Goal: Information Seeking & Learning: Learn about a topic

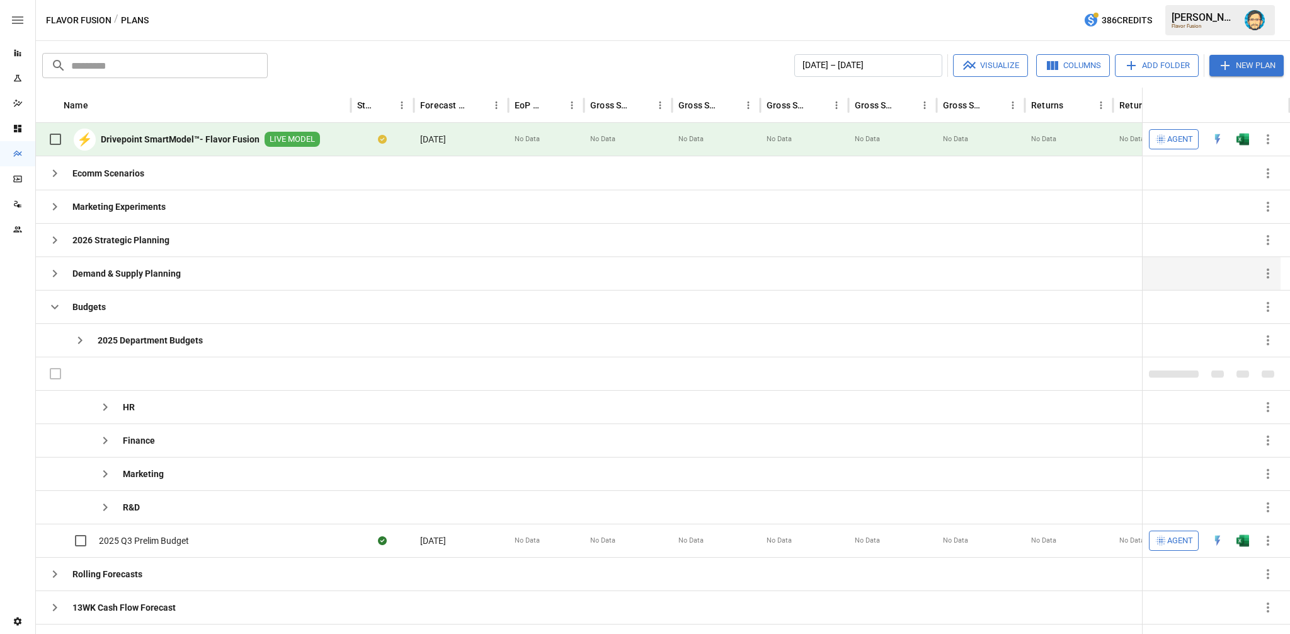
click at [54, 266] on icon "button" at bounding box center [54, 273] width 15 height 15
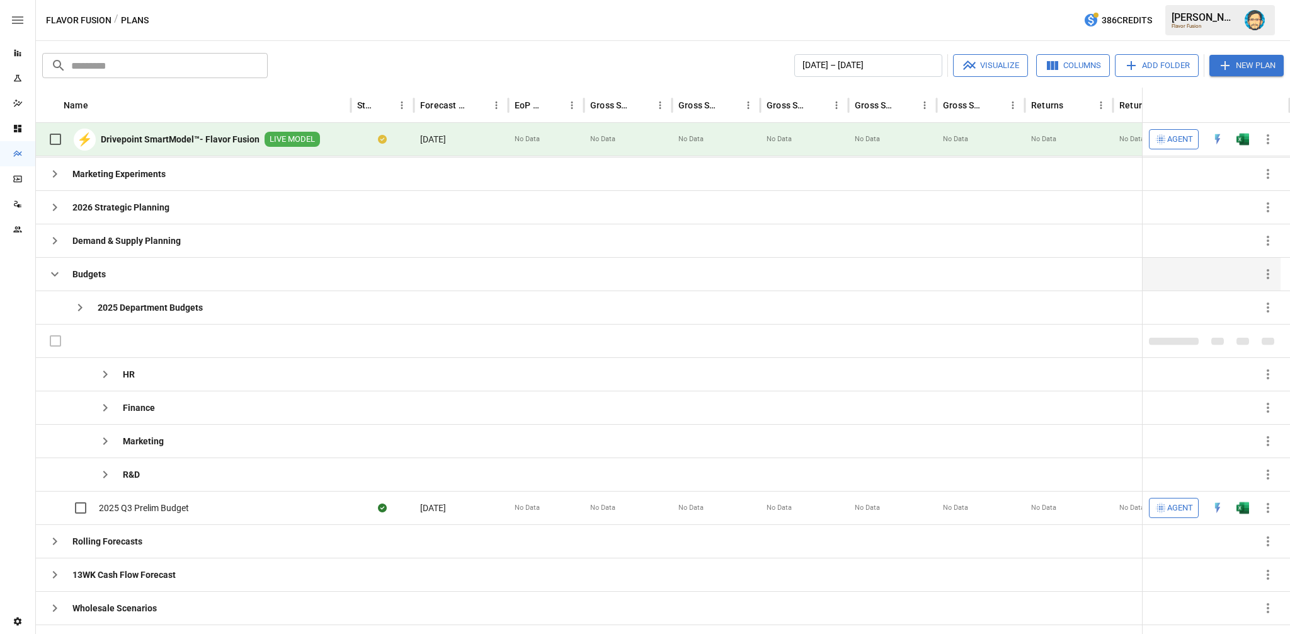
scroll to position [20, 0]
click at [81, 303] on icon "button" at bounding box center [79, 307] width 15 height 15
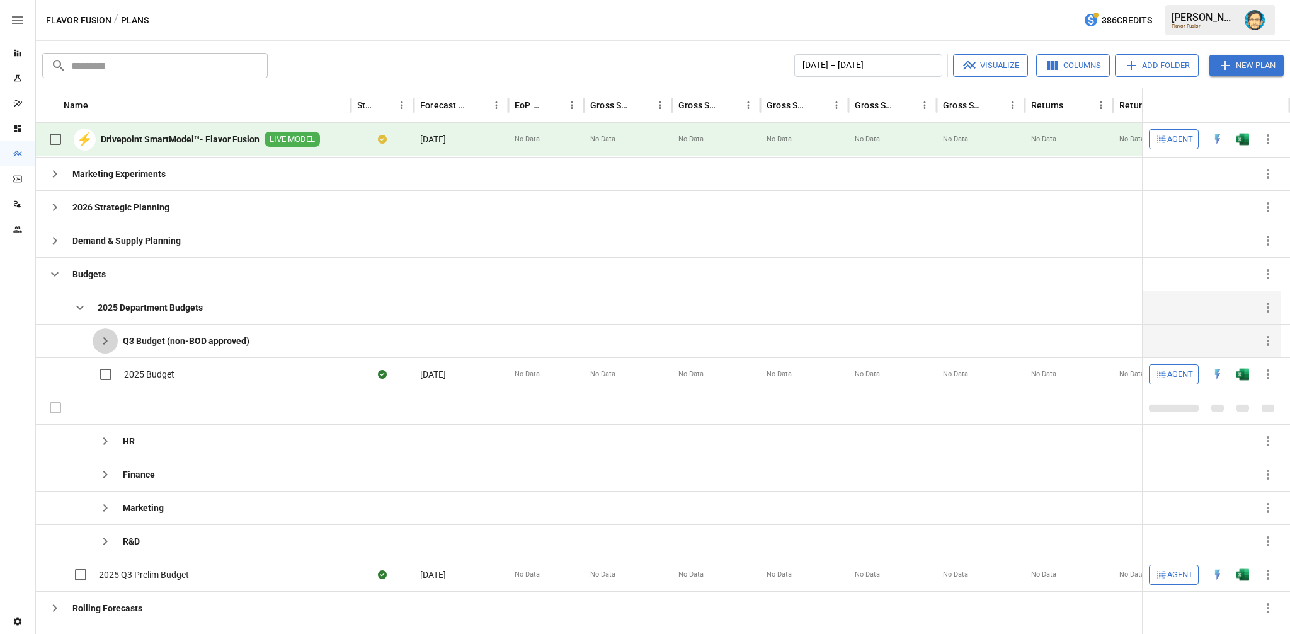
click at [110, 341] on icon "button" at bounding box center [105, 340] width 15 height 15
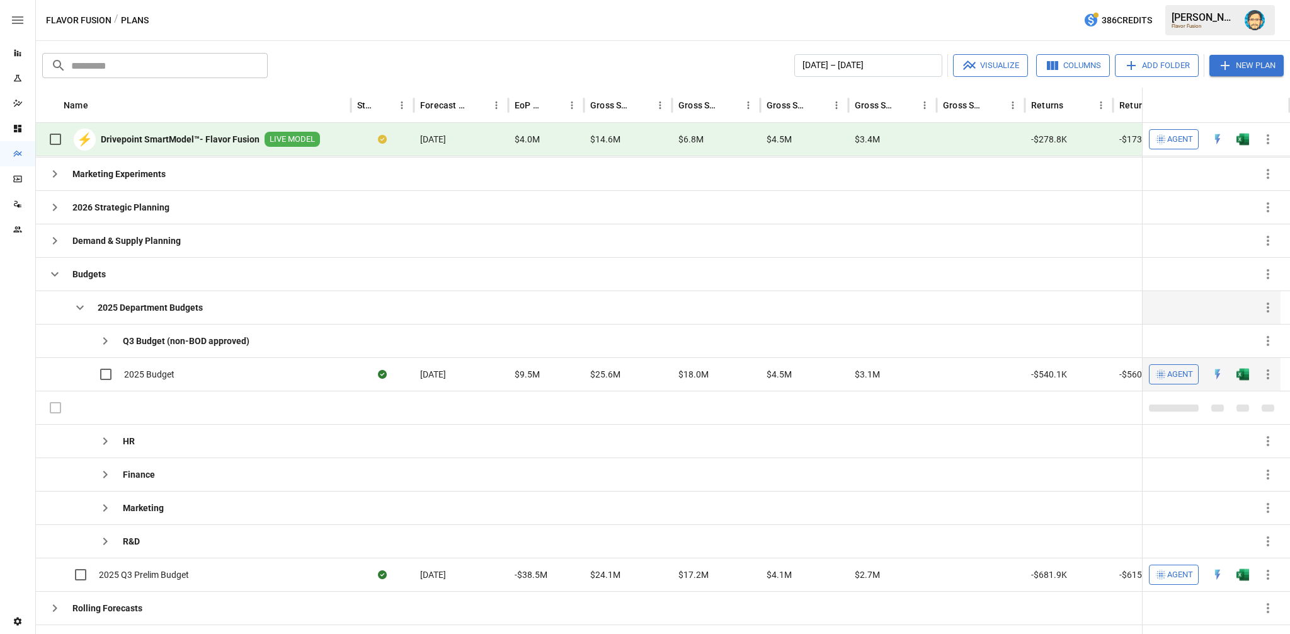
click at [1271, 369] on icon "button" at bounding box center [1268, 374] width 15 height 15
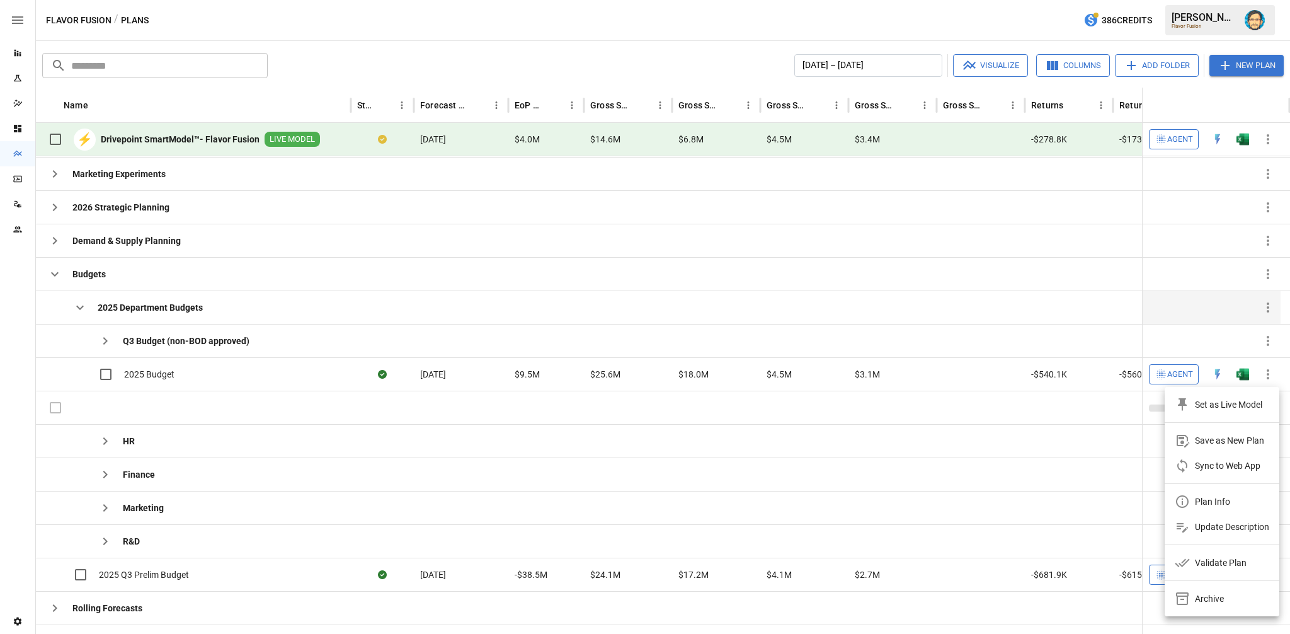
click at [1211, 496] on div "Plan Info" at bounding box center [1212, 501] width 35 height 15
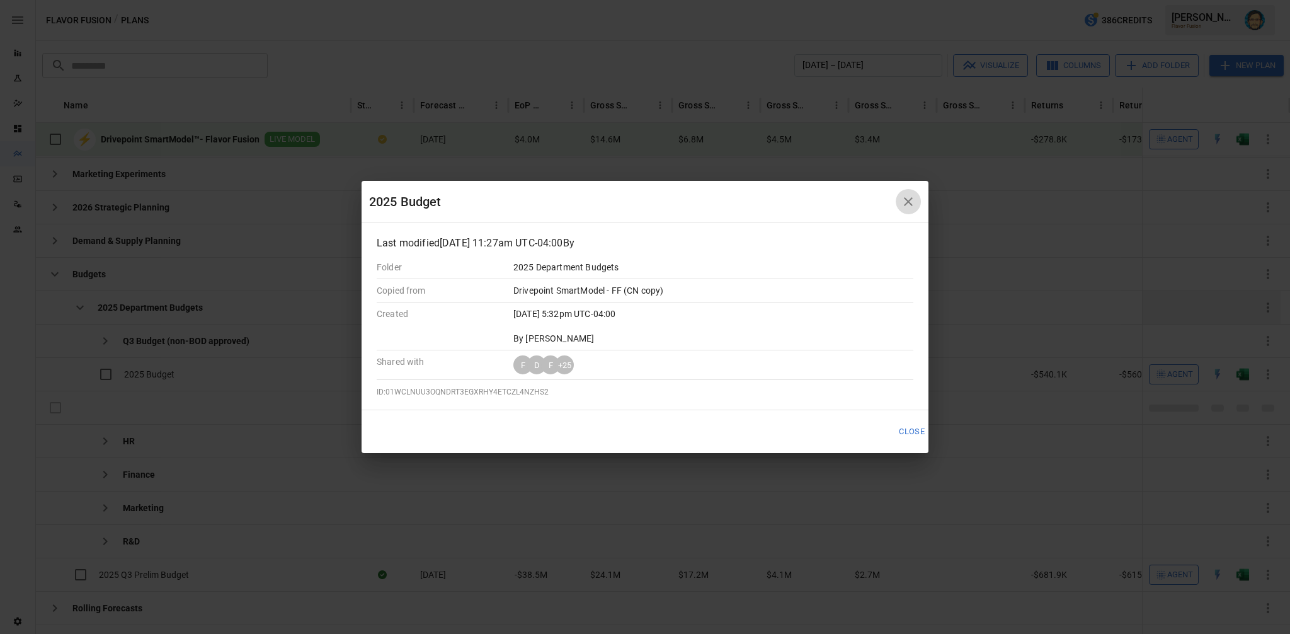
click at [907, 194] on icon "button" at bounding box center [908, 201] width 15 height 15
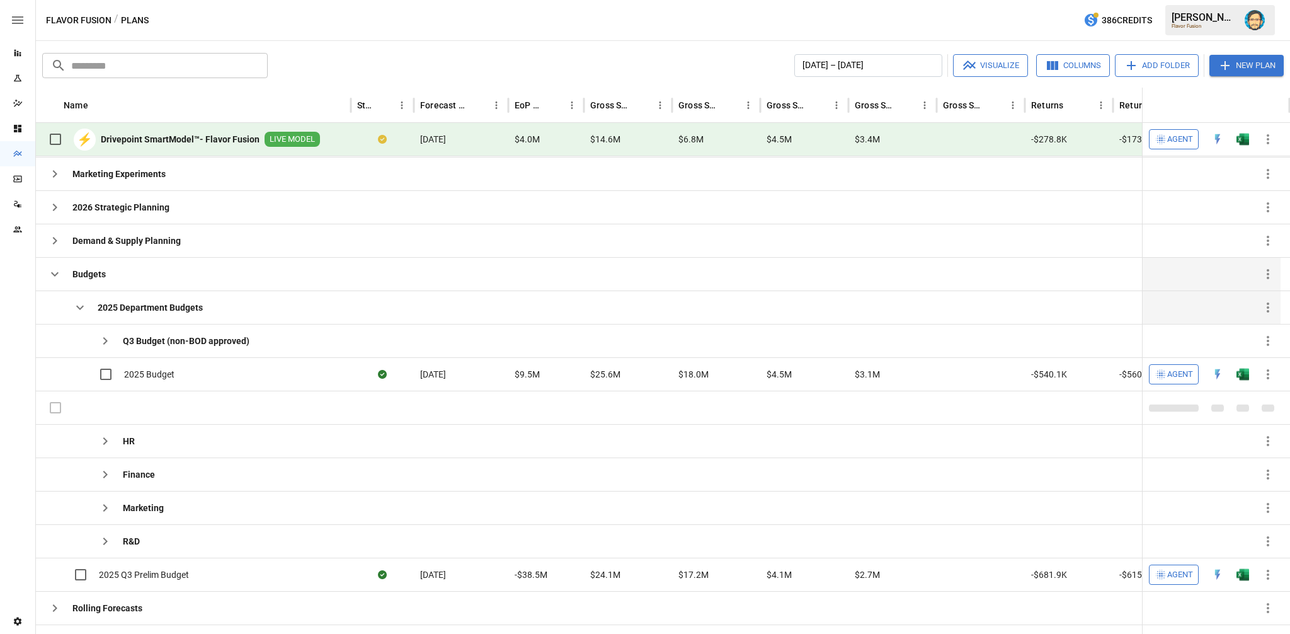
click at [55, 272] on icon "button" at bounding box center [54, 273] width 15 height 15
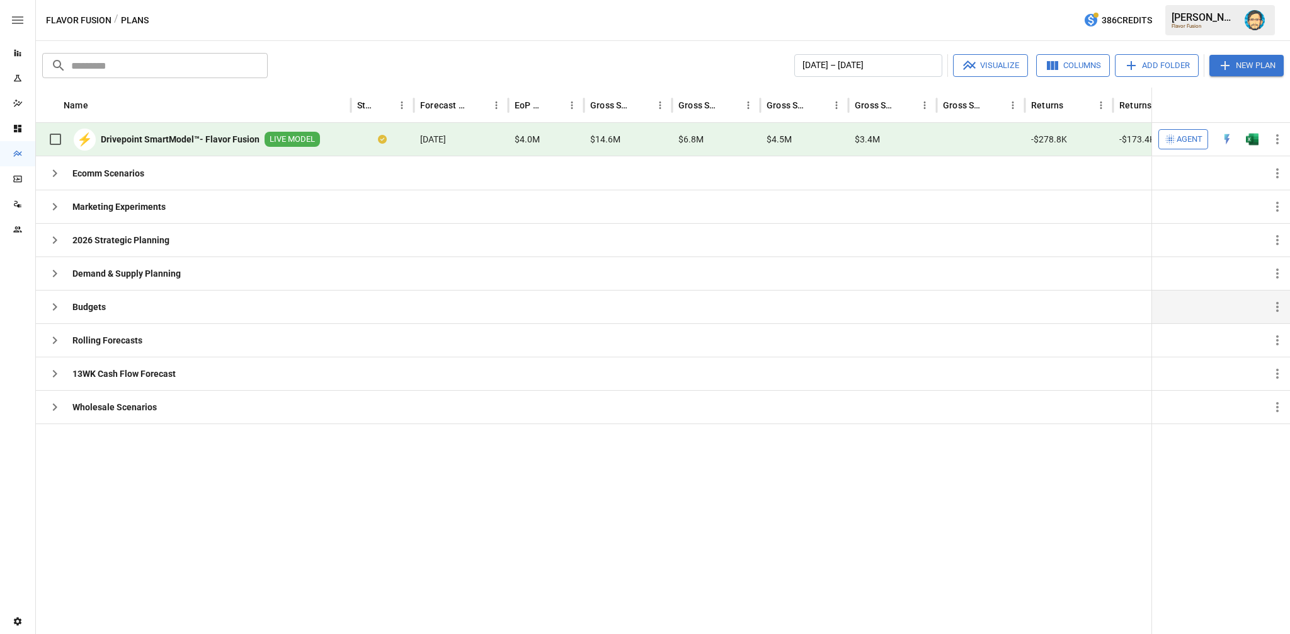
scroll to position [0, 0]
click at [57, 409] on icon "button" at bounding box center [54, 406] width 15 height 15
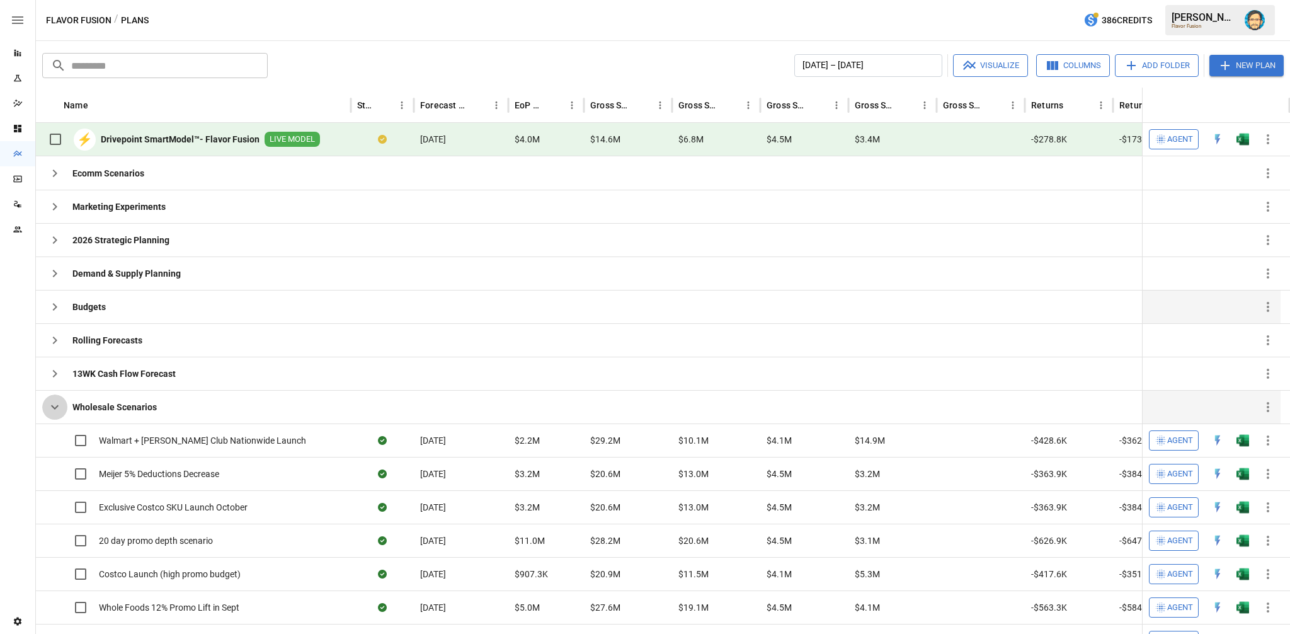
click at [57, 409] on icon "button" at bounding box center [54, 406] width 15 height 15
